Goal: Task Accomplishment & Management: Manage account settings

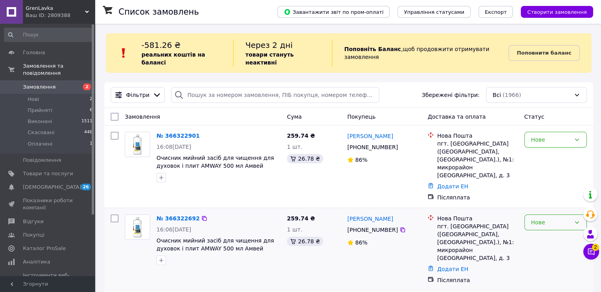
scroll to position [40, 0]
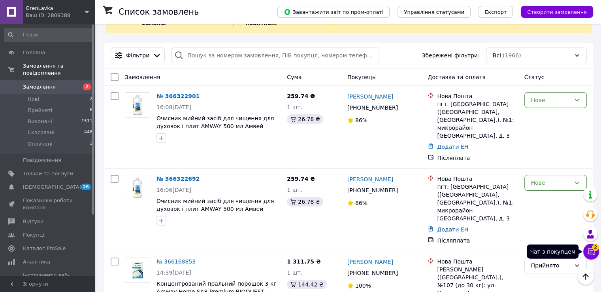
click at [596, 247] on span "2" at bounding box center [595, 246] width 7 height 7
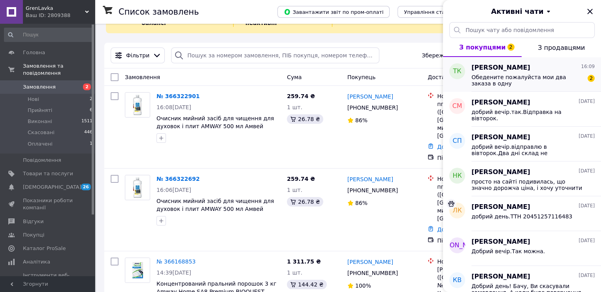
click at [531, 77] on span "Обедените пожалуйста мои два заказа в одну" at bounding box center [527, 80] width 112 height 13
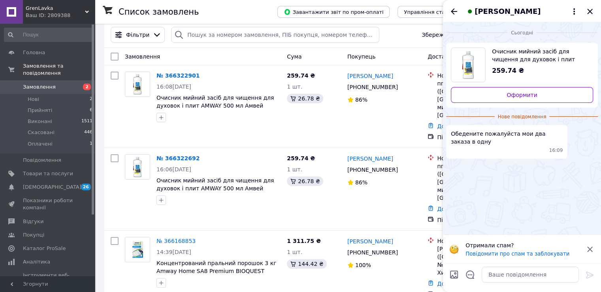
scroll to position [79, 0]
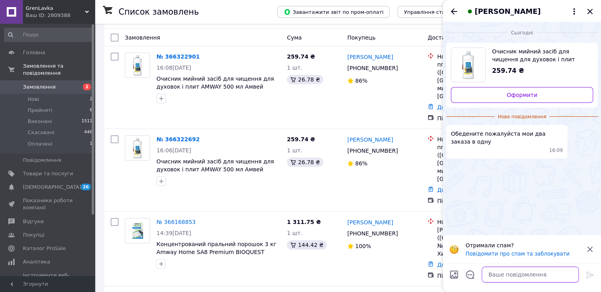
click at [498, 275] on textarea at bounding box center [530, 274] width 97 height 16
type textarea "Добрий вечір.Хорошо."
click at [590, 275] on icon at bounding box center [589, 274] width 9 height 9
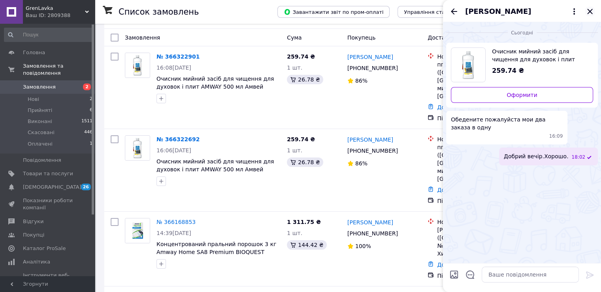
click at [589, 12] on icon "Закрити" at bounding box center [589, 11] width 5 height 5
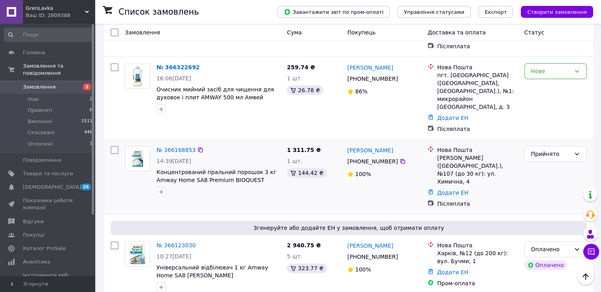
scroll to position [158, 0]
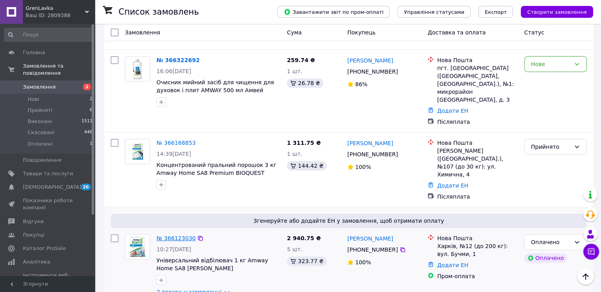
click at [180, 235] on link "№ 366123030" at bounding box center [175, 238] width 39 height 6
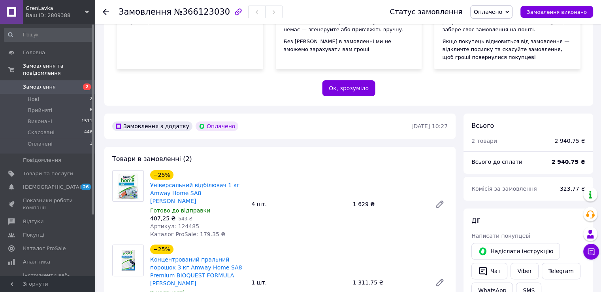
scroll to position [79, 0]
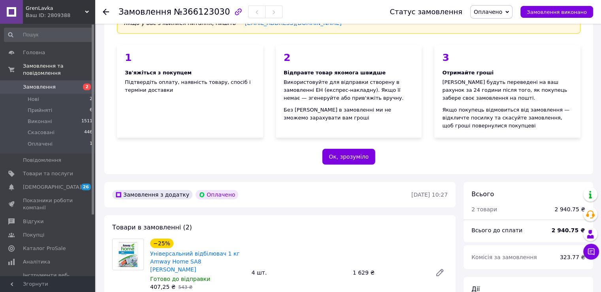
click at [104, 12] on use at bounding box center [106, 12] width 6 height 6
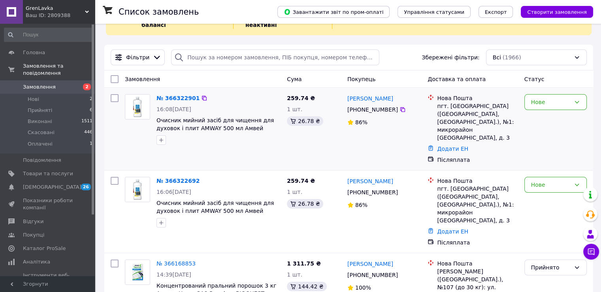
scroll to position [40, 0]
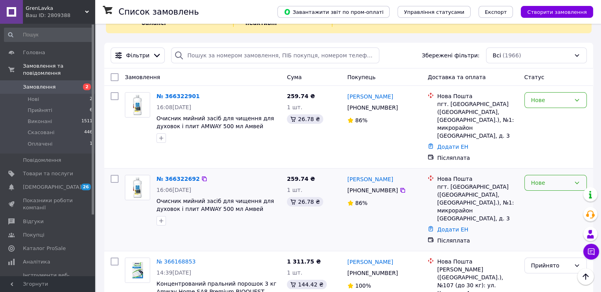
click at [575, 179] on icon at bounding box center [577, 182] width 6 height 6
drag, startPoint x: 546, startPoint y: 184, endPoint x: 572, endPoint y: 127, distance: 62.2
click at [547, 185] on li "Прийнято" at bounding box center [555, 184] width 62 height 14
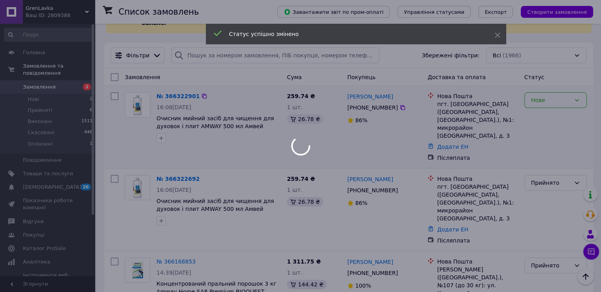
click at [576, 90] on div at bounding box center [300, 146] width 601 height 292
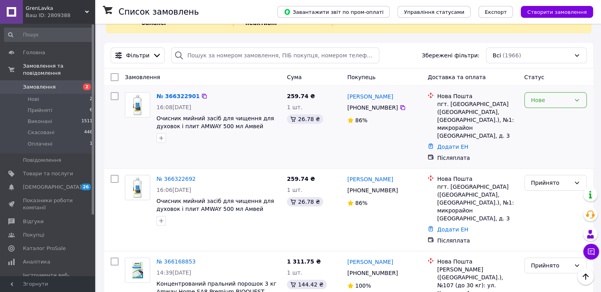
click at [575, 97] on icon at bounding box center [577, 100] width 6 height 6
click at [542, 112] on li "Прийнято" at bounding box center [555, 109] width 62 height 14
click at [46, 12] on div "Ваш ID: 2809388" at bounding box center [60, 15] width 69 height 7
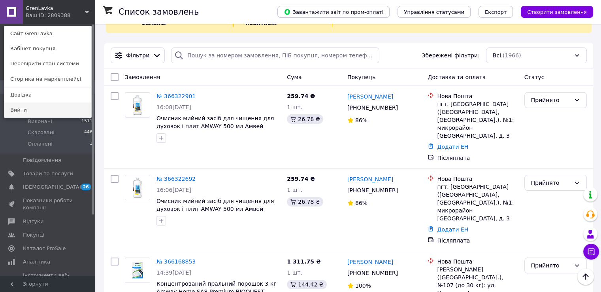
click at [17, 110] on link "Вийти" at bounding box center [47, 109] width 87 height 15
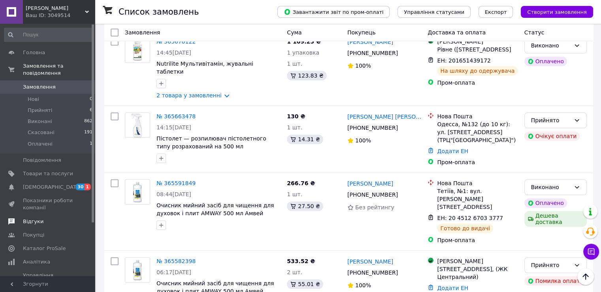
scroll to position [474, 0]
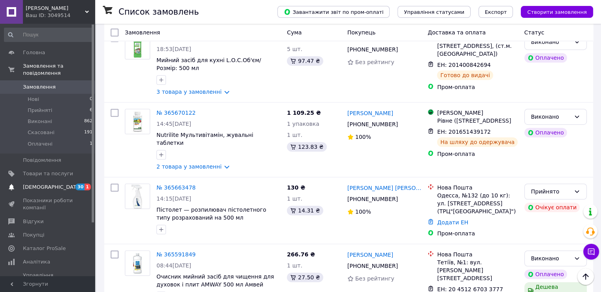
click at [89, 183] on span "1" at bounding box center [88, 186] width 6 height 7
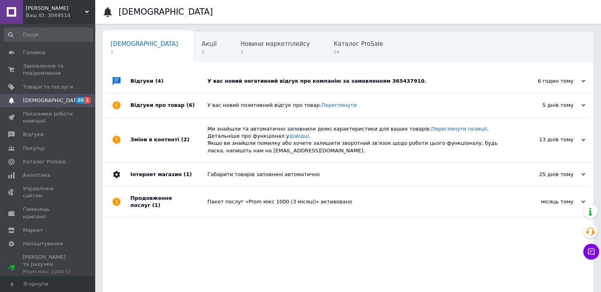
click at [382, 79] on div "У вас новий негативний відгук про компанію за замовленням 365437910." at bounding box center [356, 80] width 299 height 7
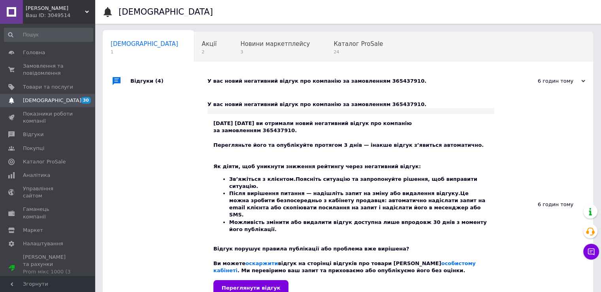
click at [376, 81] on div "У вас новий негативний відгук про компанію за замовленням 365437910." at bounding box center [356, 80] width 299 height 7
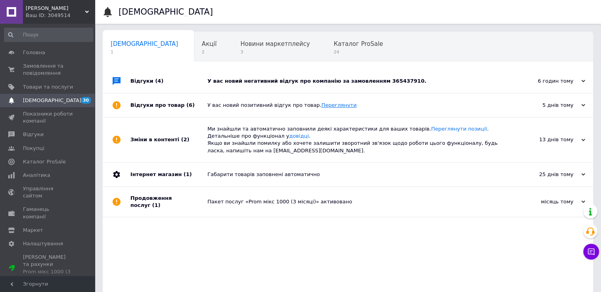
click at [321, 106] on link "Переглянути" at bounding box center [338, 105] width 35 height 6
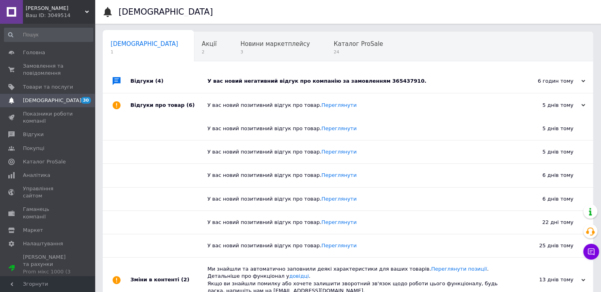
click at [300, 81] on div "У вас новий негативний відгук про компанію за замовленням 365437910." at bounding box center [356, 80] width 299 height 7
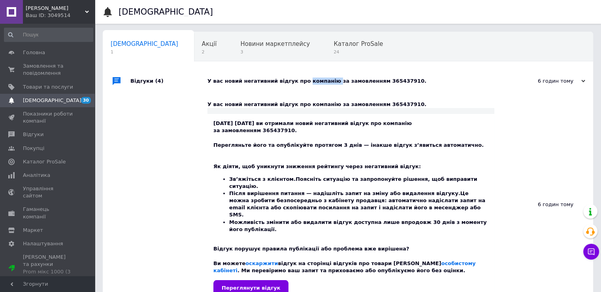
click at [300, 81] on div "У вас новий негативний відгук про компанію за замовленням 365437910." at bounding box center [356, 80] width 299 height 7
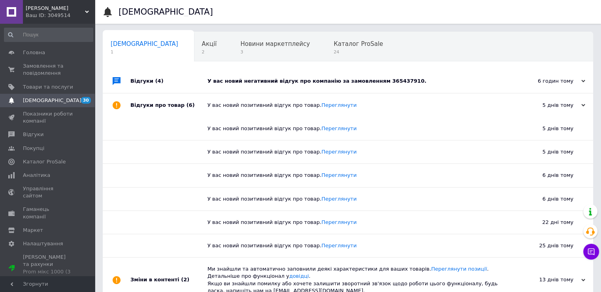
click at [379, 79] on div "У вас новий негативний відгук про компанію за замовленням 365437910." at bounding box center [356, 80] width 299 height 7
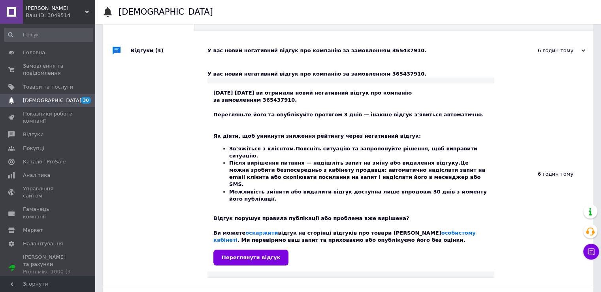
scroll to position [40, 0]
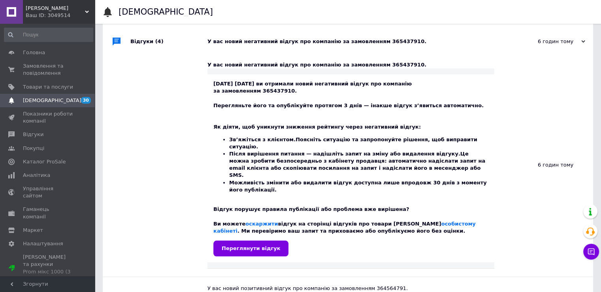
click at [217, 41] on div "У вас новий негативний відгук про компанію за замовленням 365437910." at bounding box center [356, 41] width 299 height 7
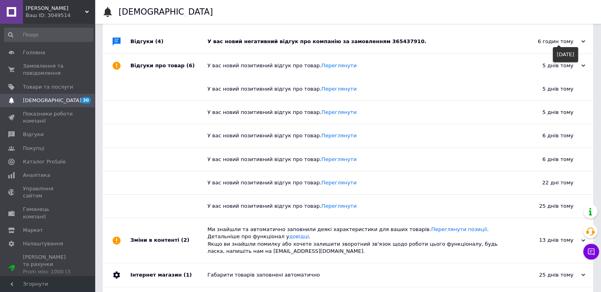
click at [551, 41] on div "6 годин тому" at bounding box center [545, 41] width 79 height 7
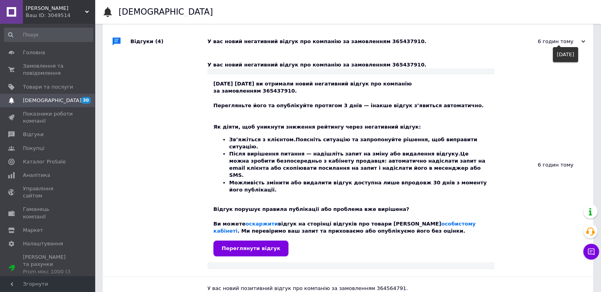
click at [551, 41] on div "6 годин тому" at bounding box center [545, 41] width 79 height 7
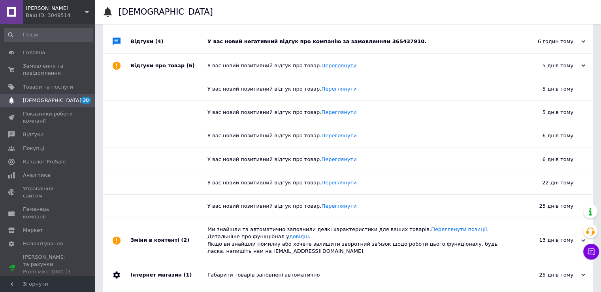
click at [323, 67] on link "Переглянути" at bounding box center [338, 65] width 35 height 6
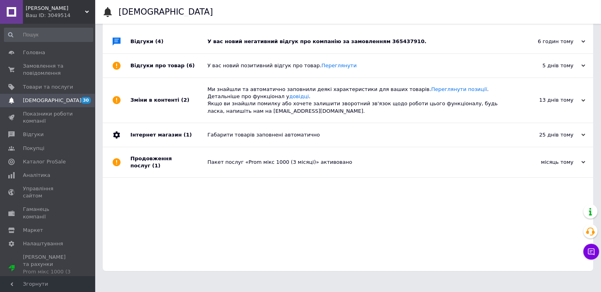
click at [137, 42] on div "Відгуки (4)" at bounding box center [168, 42] width 77 height 24
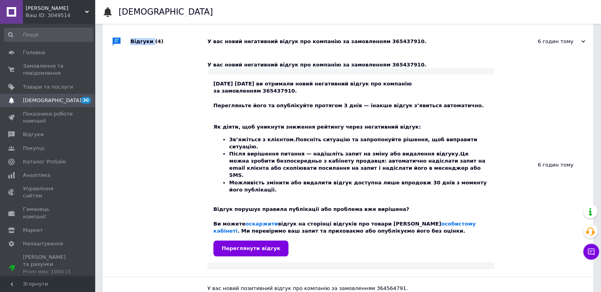
click at [137, 42] on div "Відгуки (4)" at bounding box center [168, 42] width 77 height 24
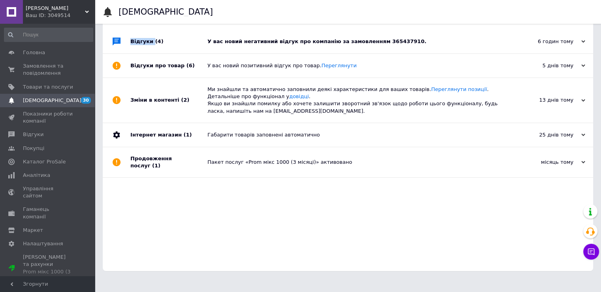
click at [137, 42] on div "Відгуки (4)" at bounding box center [168, 42] width 77 height 24
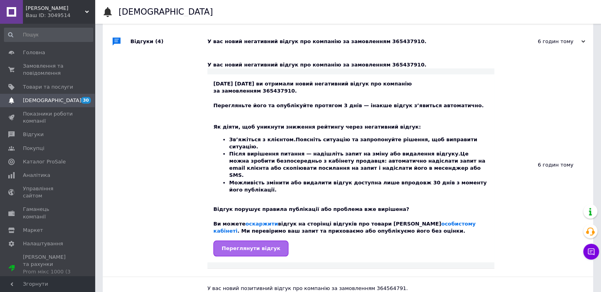
click at [253, 245] on span "Переглянути відгук" at bounding box center [251, 248] width 58 height 6
click at [373, 42] on div "У вас новий негативний відгук про компанію за замовленням 365437910." at bounding box center [356, 41] width 299 height 7
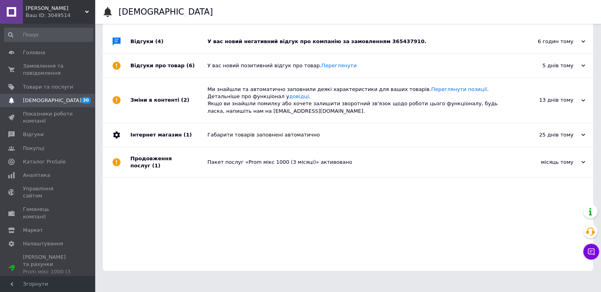
click at [381, 40] on div "У вас новий негативний відгук про компанію за замовленням 365437910." at bounding box center [356, 41] width 299 height 7
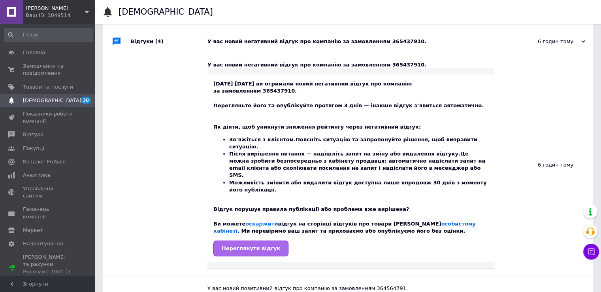
click at [258, 245] on span "Переглянути відгук" at bounding box center [251, 248] width 58 height 6
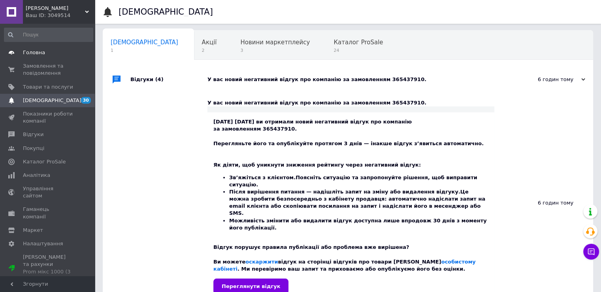
scroll to position [0, 0]
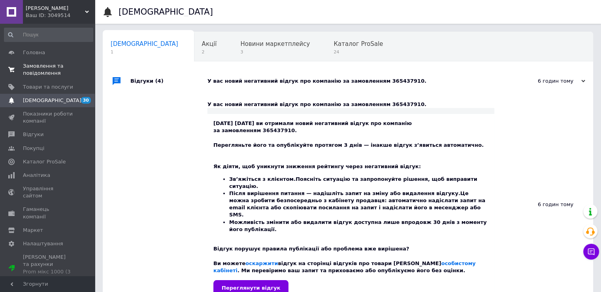
click at [43, 75] on span "Замовлення та повідомлення" at bounding box center [48, 69] width 50 height 14
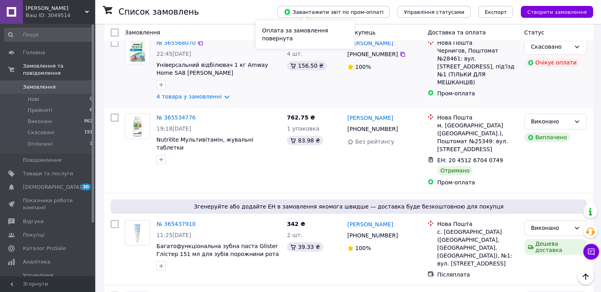
scroll to position [830, 0]
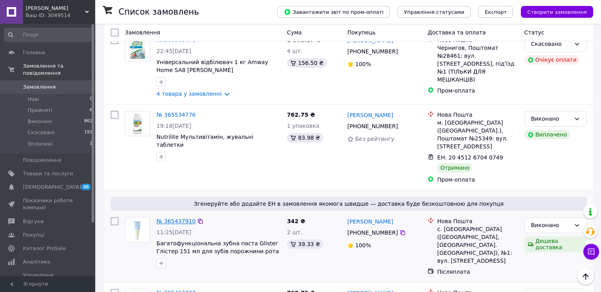
click at [172, 218] on link "№ 365437910" at bounding box center [175, 221] width 39 height 6
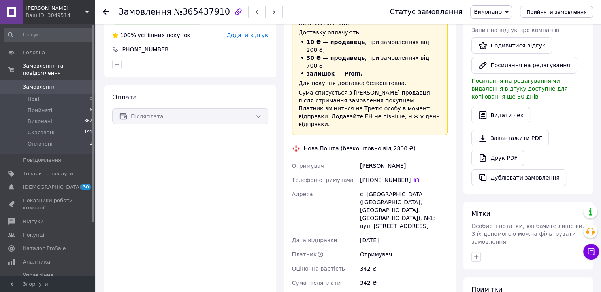
scroll to position [198, 0]
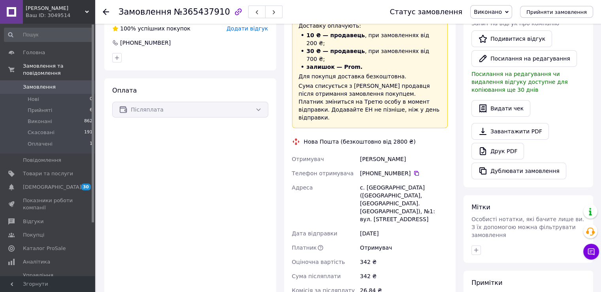
click at [107, 13] on icon at bounding box center [106, 12] width 6 height 6
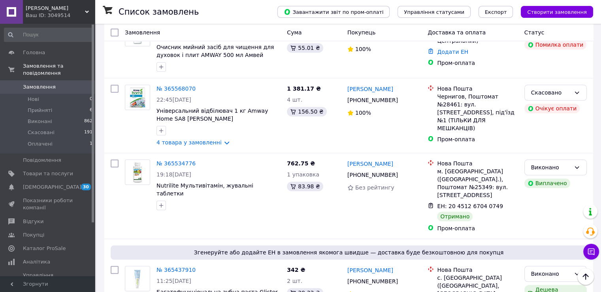
scroll to position [790, 0]
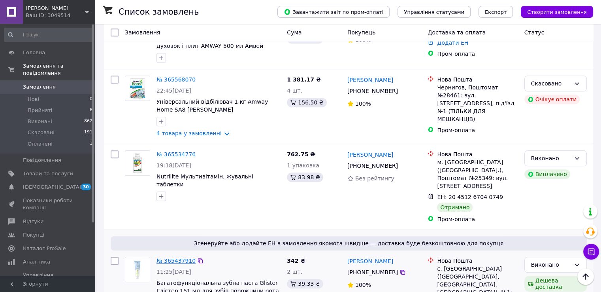
click at [177, 257] on link "№ 365437910" at bounding box center [175, 260] width 39 height 6
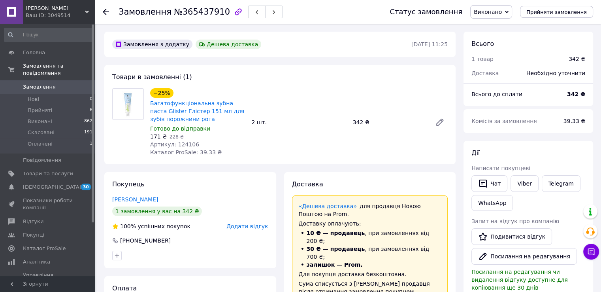
click at [109, 11] on div at bounding box center [111, 12] width 16 height 24
click at [107, 11] on icon at bounding box center [106, 12] width 6 height 6
